Goal: Task Accomplishment & Management: Complete application form

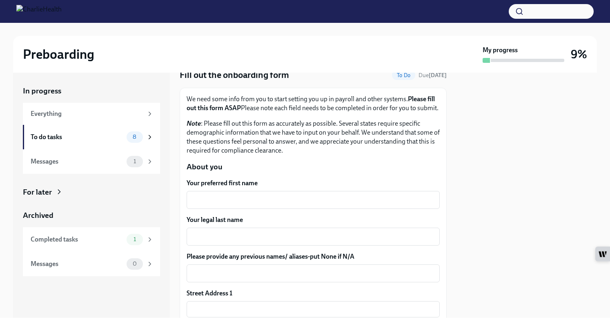
scroll to position [82, 0]
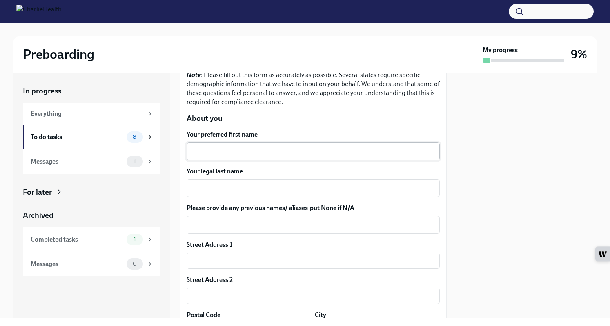
click at [238, 156] on textarea "Your preferred first name" at bounding box center [313, 152] width 243 height 10
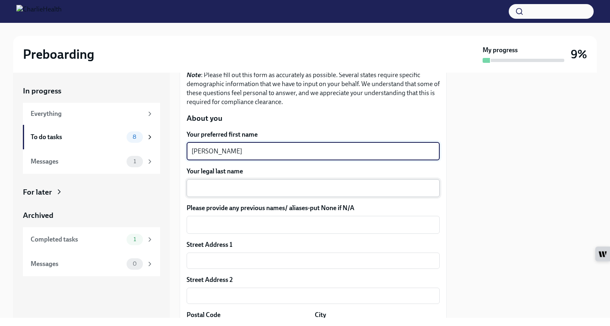
type textarea "[PERSON_NAME]"
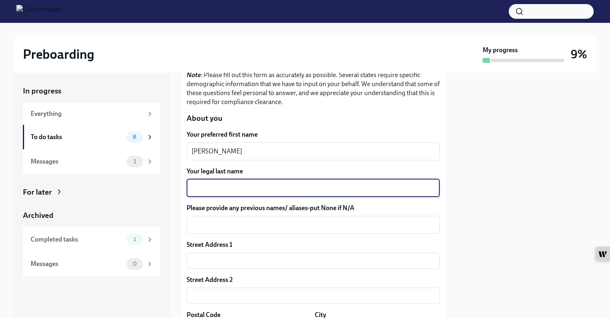
click at [288, 193] on textarea "Your legal last name" at bounding box center [313, 188] width 243 height 10
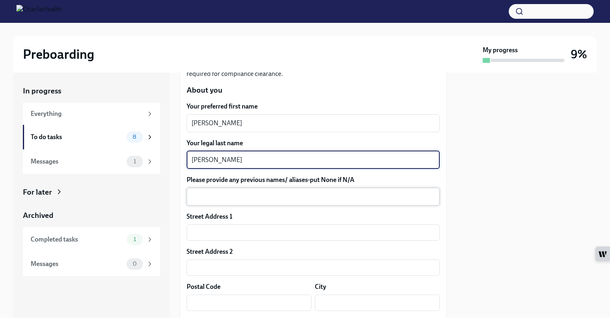
scroll to position [123, 0]
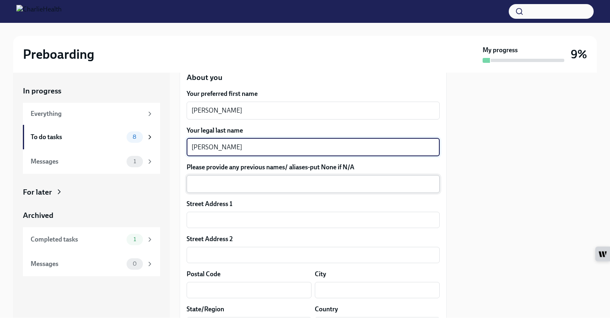
type textarea "[PERSON_NAME]"
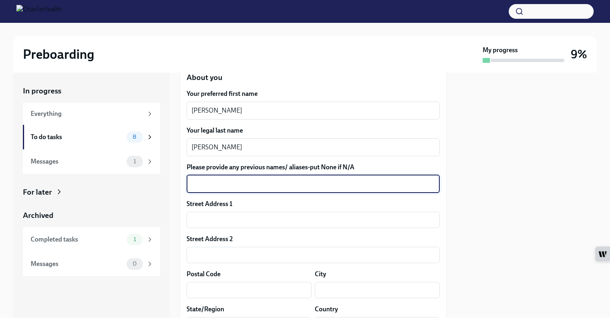
click at [270, 189] on textarea "Please provide any previous names/ aliases-put None if N/A" at bounding box center [313, 184] width 243 height 10
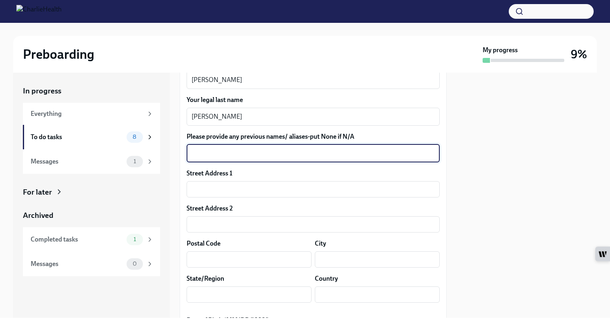
scroll to position [163, 0]
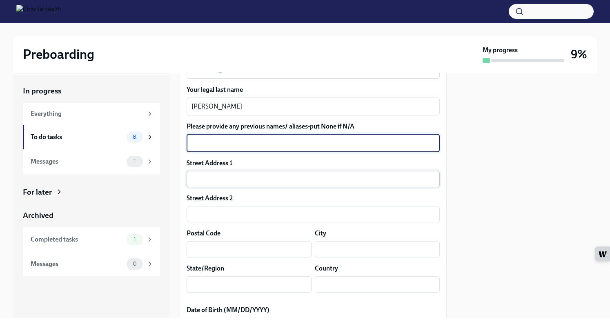
click at [257, 187] on input "text" at bounding box center [313, 179] width 253 height 16
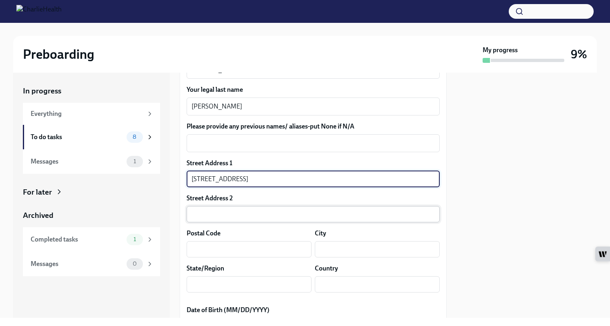
type input "[STREET_ADDRESS]"
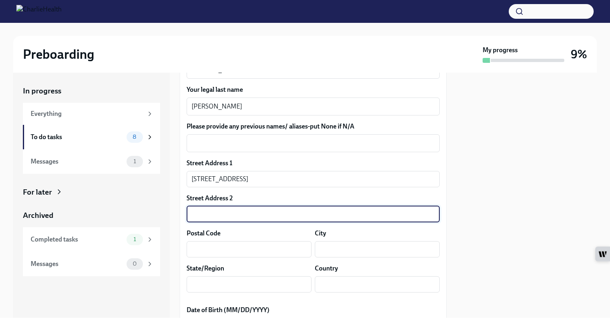
click at [228, 223] on input "text" at bounding box center [313, 214] width 253 height 16
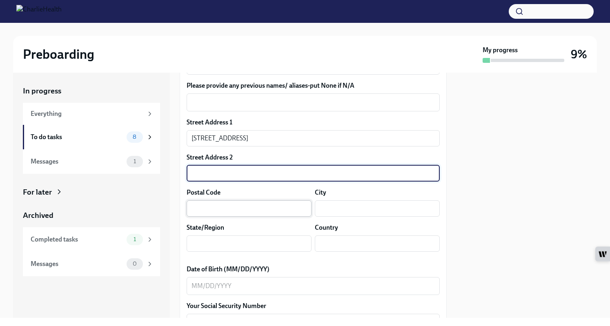
click at [234, 217] on input "text" at bounding box center [249, 209] width 125 height 16
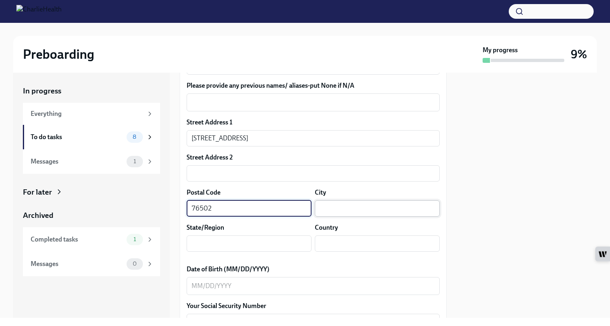
type input "76502"
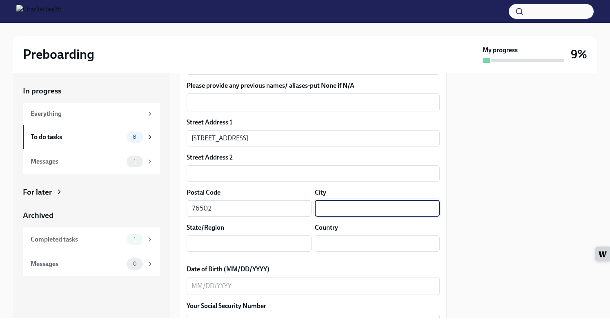
click at [326, 217] on input "text" at bounding box center [377, 209] width 125 height 16
type input "[DEMOGRAPHIC_DATA]"
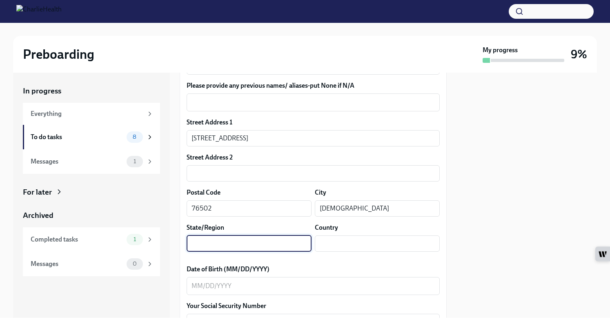
click at [208, 252] on input "text" at bounding box center [249, 244] width 125 height 16
type input "[GEOGRAPHIC_DATA]"
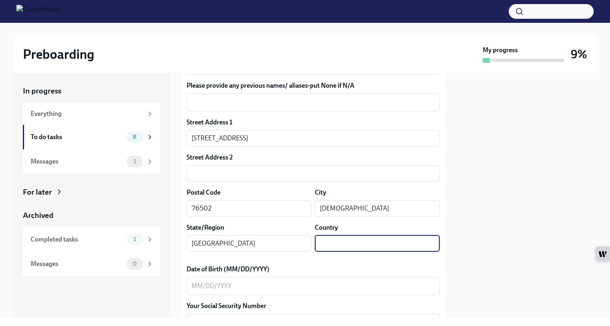
click at [321, 251] on input "text" at bounding box center [377, 244] width 125 height 16
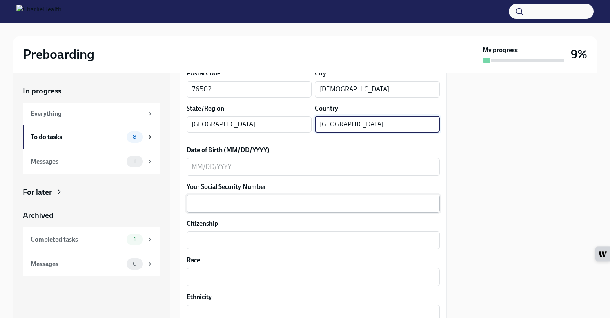
scroll to position [327, 0]
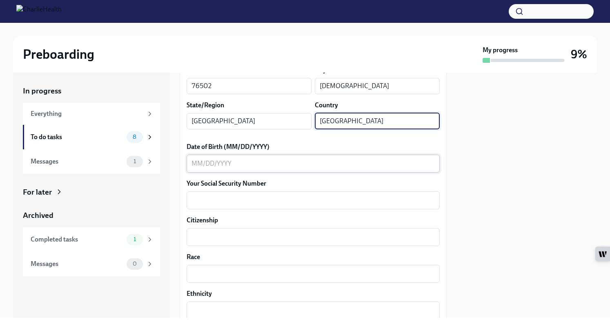
type input "[GEOGRAPHIC_DATA]"
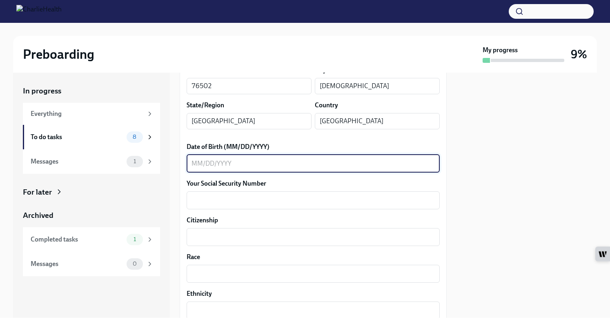
click at [229, 169] on textarea "Date of Birth (MM/DD/YYYY)" at bounding box center [313, 164] width 243 height 10
type textarea "09131968"
click at [249, 209] on div "x ​" at bounding box center [313, 201] width 253 height 18
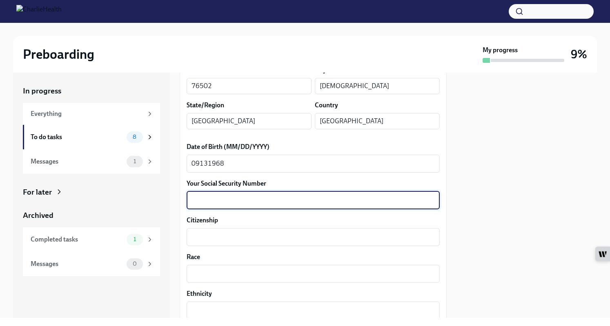
click at [216, 205] on textarea "Your Social Security Number" at bounding box center [313, 201] width 243 height 10
type textarea "452690416"
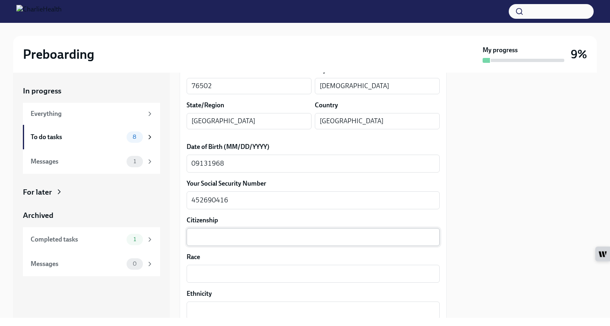
click at [275, 246] on div "x ​" at bounding box center [313, 237] width 253 height 18
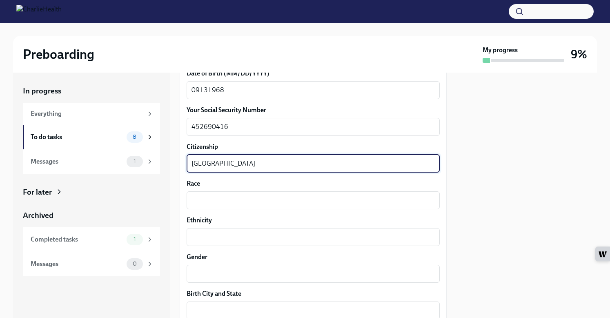
scroll to position [408, 0]
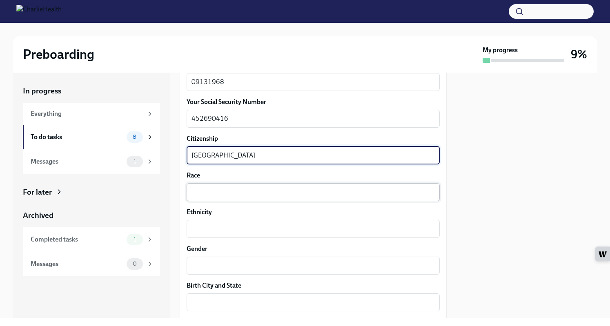
type textarea "[GEOGRAPHIC_DATA]"
click at [220, 197] on textarea "Race" at bounding box center [313, 192] width 243 height 10
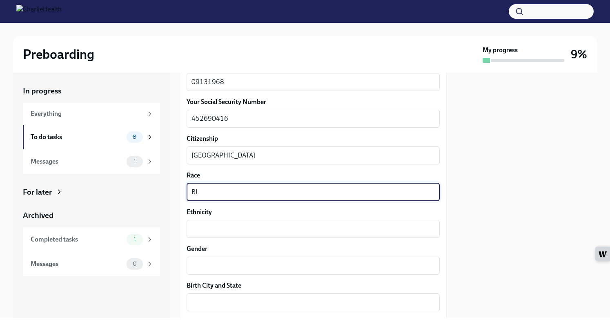
type textarea "BL"
click at [194, 247] on div "Your preferred first name [PERSON_NAME] x ​ Your legal last name [PERSON_NAME] …" at bounding box center [313, 197] width 253 height 787
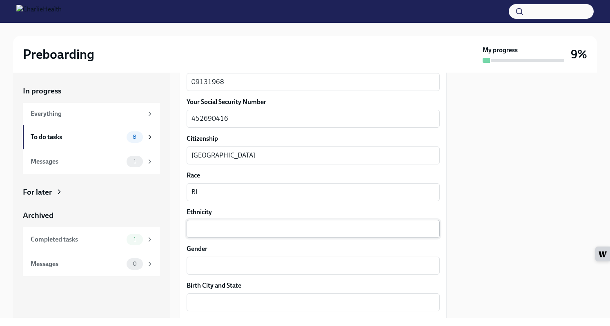
click at [201, 234] on textarea "Ethnicity" at bounding box center [313, 229] width 243 height 10
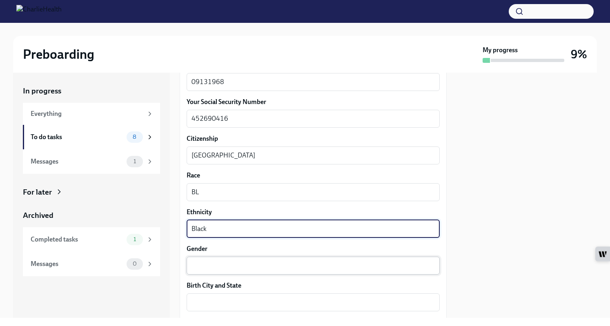
type textarea "Black"
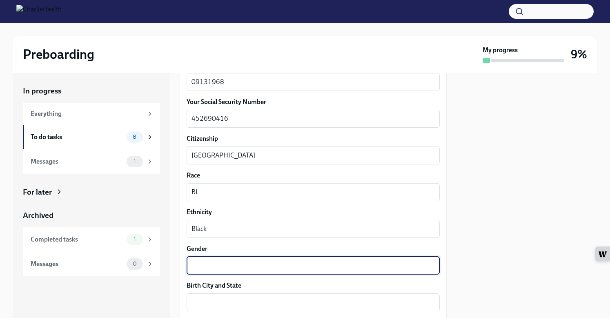
click at [201, 271] on textarea "Gender" at bounding box center [313, 266] width 243 height 10
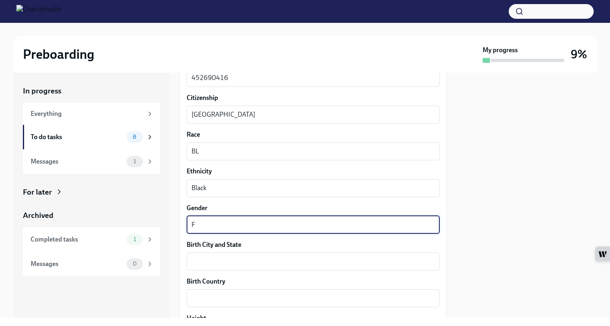
type textarea "F"
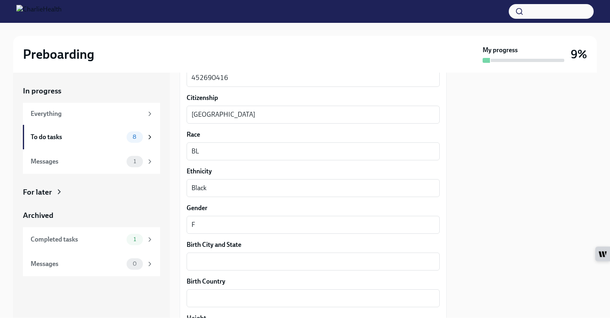
click at [272, 261] on div "Birth City and State x ​" at bounding box center [313, 256] width 253 height 30
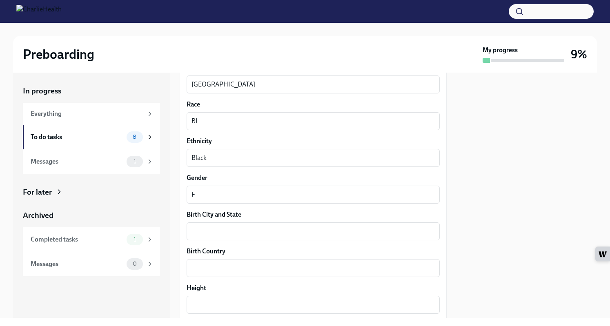
scroll to position [490, 0]
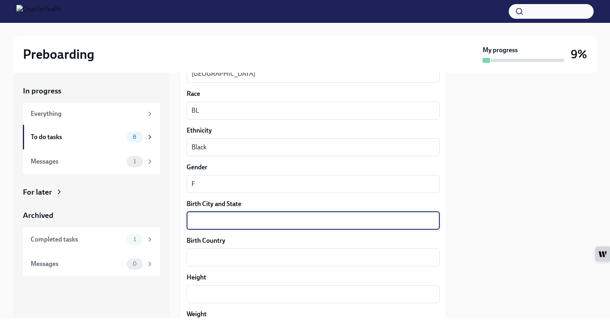
click at [216, 226] on textarea "Birth City and State" at bounding box center [313, 221] width 243 height 10
type textarea "Ft [PERSON_NAME], [GEOGRAPHIC_DATA]"
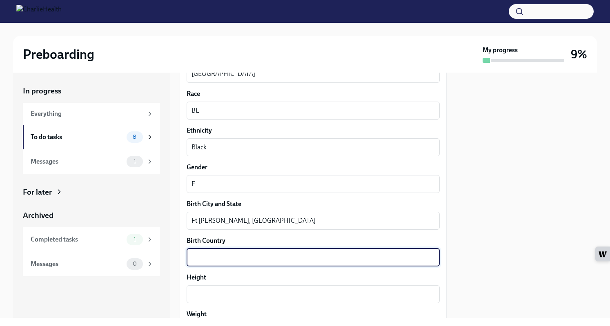
click at [224, 263] on textarea "Birth Country" at bounding box center [313, 258] width 243 height 10
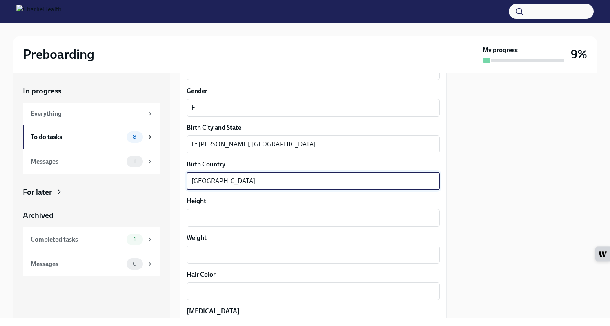
scroll to position [572, 0]
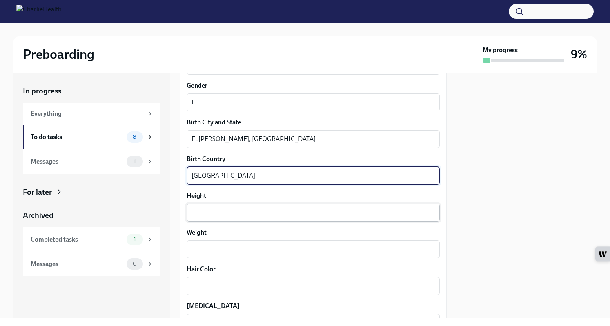
type textarea "[GEOGRAPHIC_DATA]"
click at [226, 218] on textarea "Height" at bounding box center [313, 213] width 243 height 10
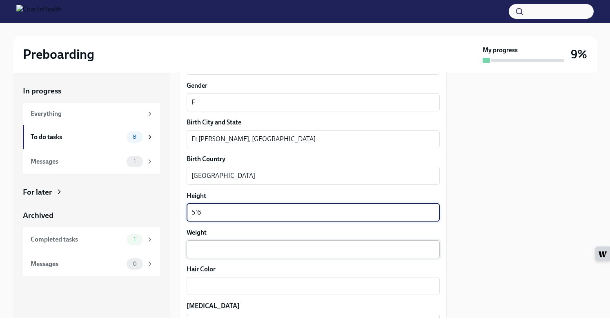
type textarea "5'6"
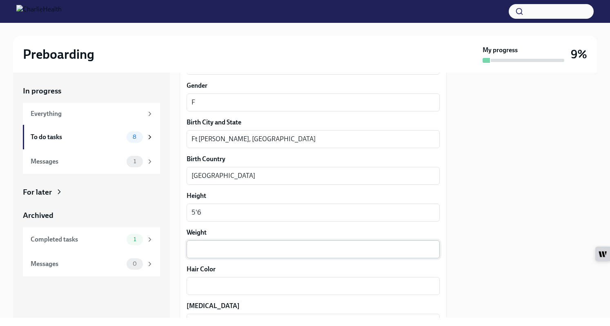
click at [189, 253] on div "x ​" at bounding box center [313, 250] width 253 height 18
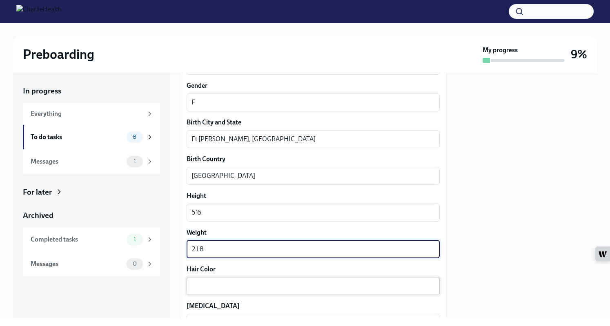
type textarea "218"
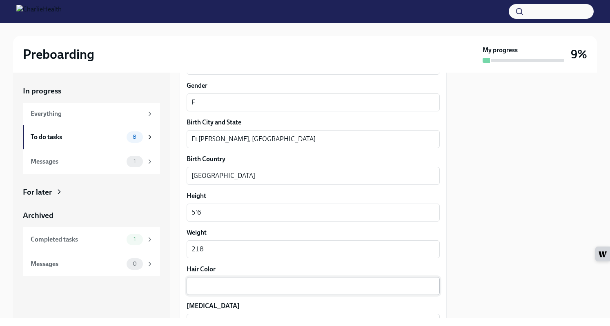
click at [201, 290] on div "x ​" at bounding box center [313, 286] width 253 height 18
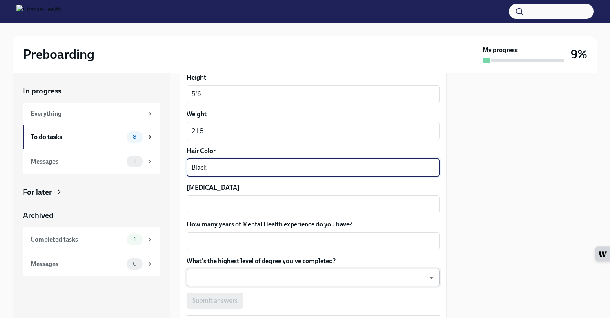
scroll to position [694, 0]
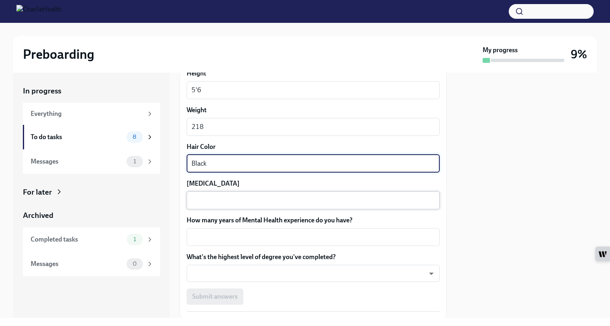
type textarea "Black"
click at [210, 205] on textarea "[MEDICAL_DATA]" at bounding box center [313, 201] width 243 height 10
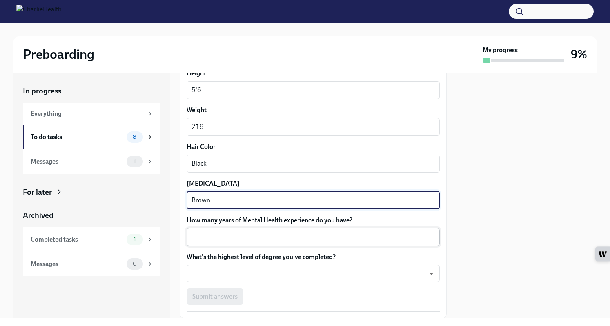
type textarea "Brown"
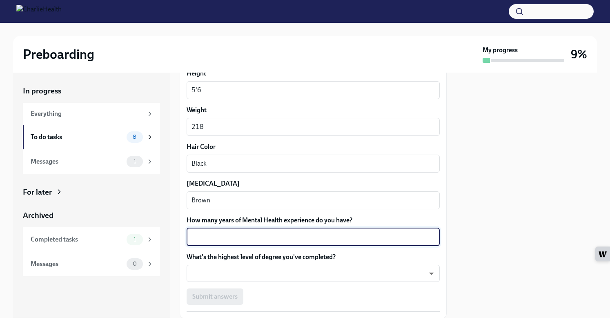
click at [253, 242] on textarea "How many years of Mental Health experience do you have?" at bounding box center [313, 237] width 243 height 10
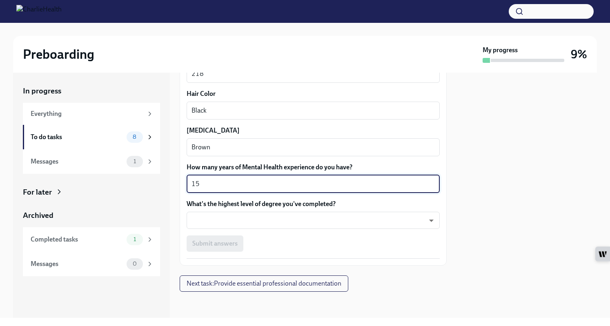
scroll to position [755, 0]
type textarea "15years"
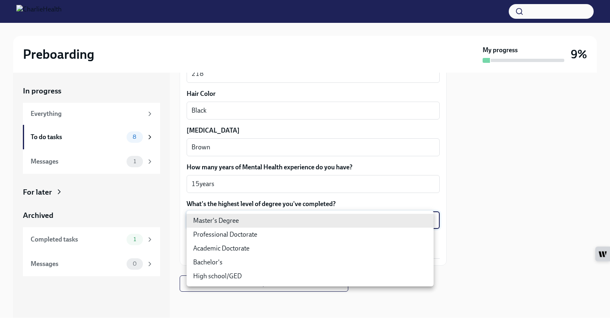
click at [216, 224] on body "Preboarding My progress 9% In progress Everything To do tasks 8 Messages 1 For …" at bounding box center [305, 163] width 610 height 326
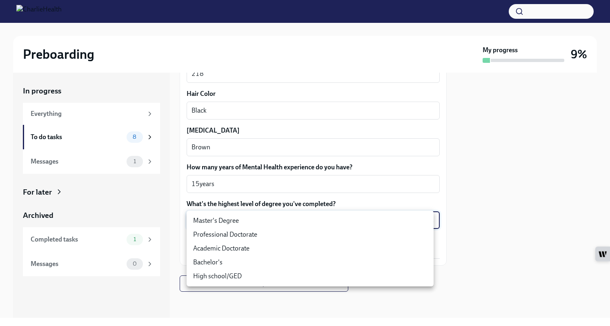
click at [218, 219] on li "Master's Degree" at bounding box center [310, 221] width 247 height 14
type input "2vBr-ghkD"
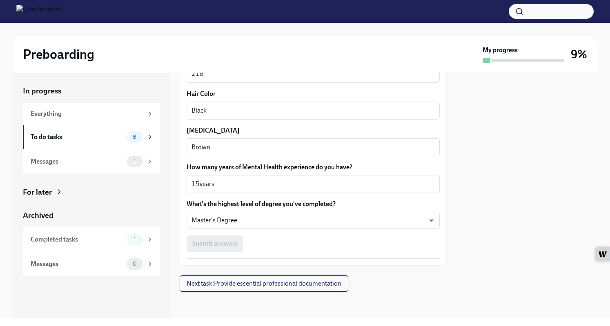
click at [225, 283] on span "Next task : Provide essential professional documentation" at bounding box center [264, 284] width 155 height 8
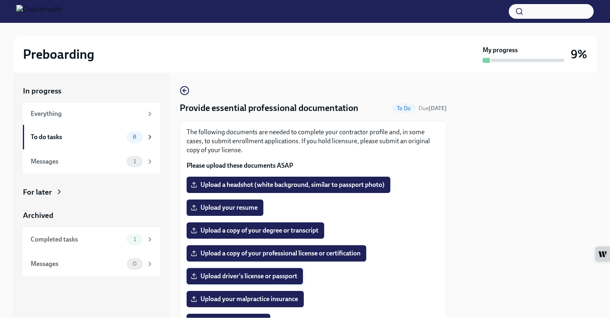
click at [247, 276] on span "Upload driver's license or passport" at bounding box center [244, 276] width 105 height 8
click at [0, 0] on input "Upload driver's license or passport" at bounding box center [0, 0] width 0 height 0
